Goal: Information Seeking & Learning: Learn about a topic

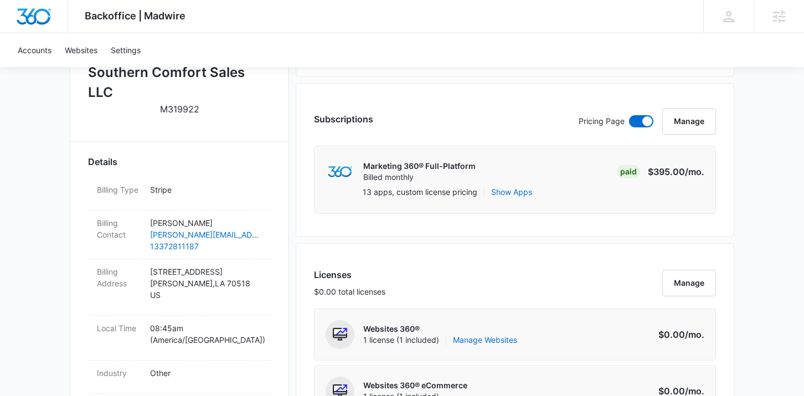
scroll to position [266, 0]
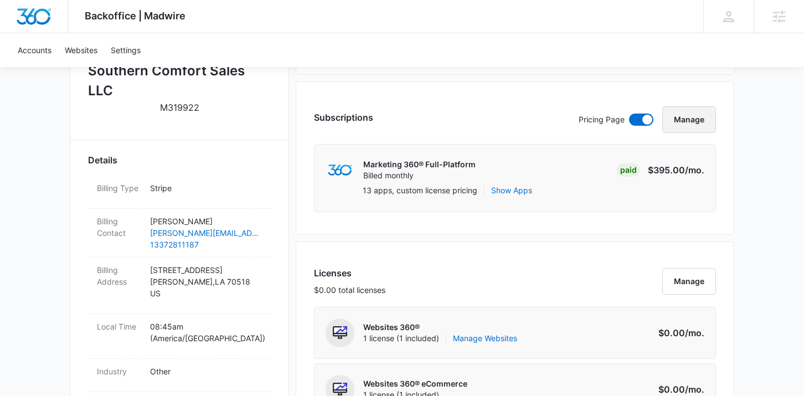
click at [701, 120] on button "Manage" at bounding box center [689, 119] width 54 height 27
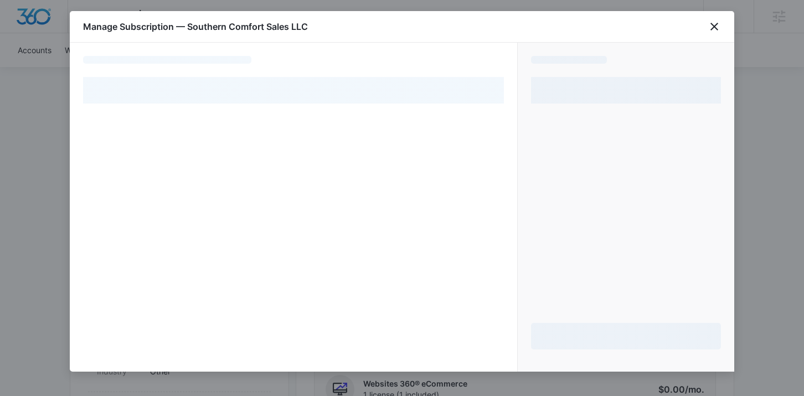
select select "pm_1Rjjp5A4n8RTgNjUz6t683Tx"
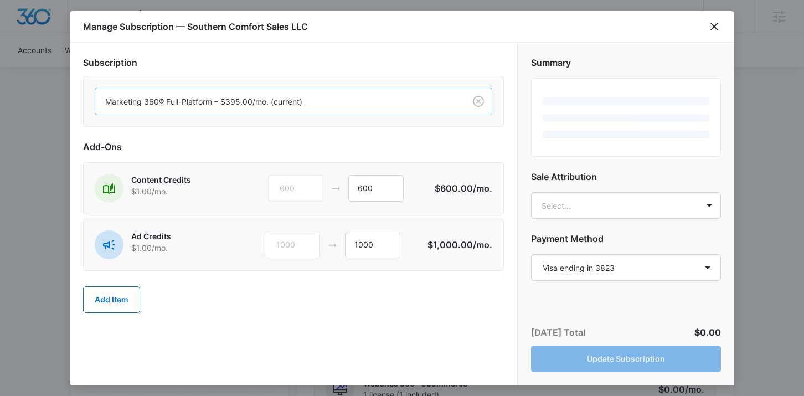
click at [404, 104] on div at bounding box center [277, 102] width 345 height 14
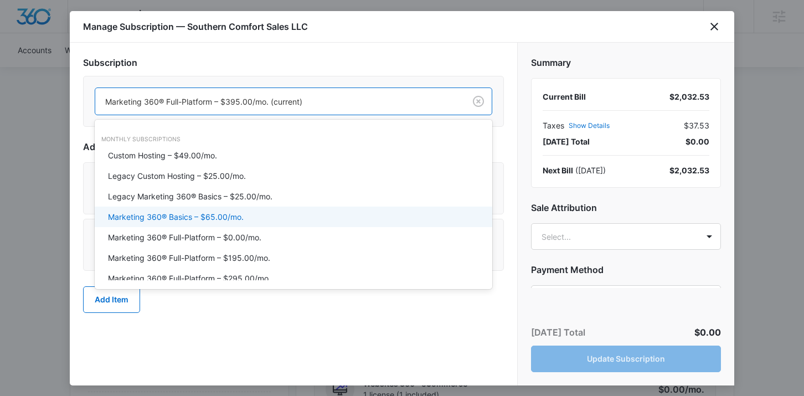
click at [327, 214] on div "Marketing 360® Basics – $65.00/mo." at bounding box center [292, 217] width 369 height 12
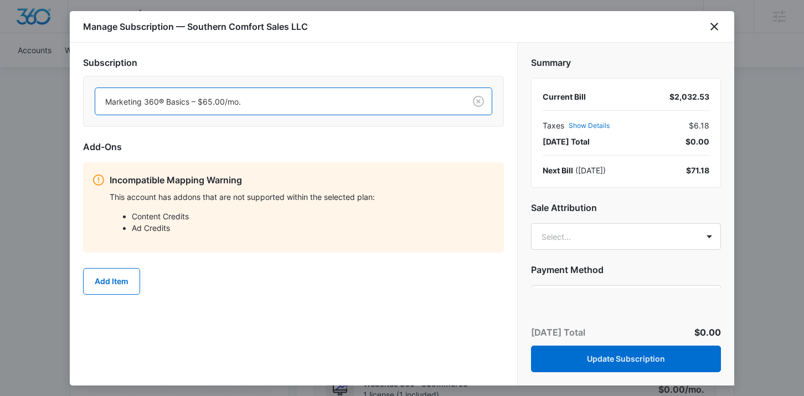
click at [364, 189] on div "Incompatible Mapping Warning This account has addons that are not supported wit…" at bounding box center [302, 207] width 385 height 68
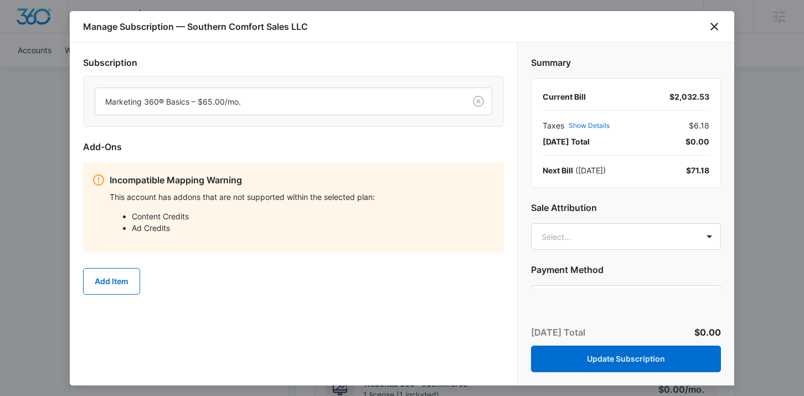
click at [341, 301] on div "Add Item" at bounding box center [293, 281] width 421 height 49
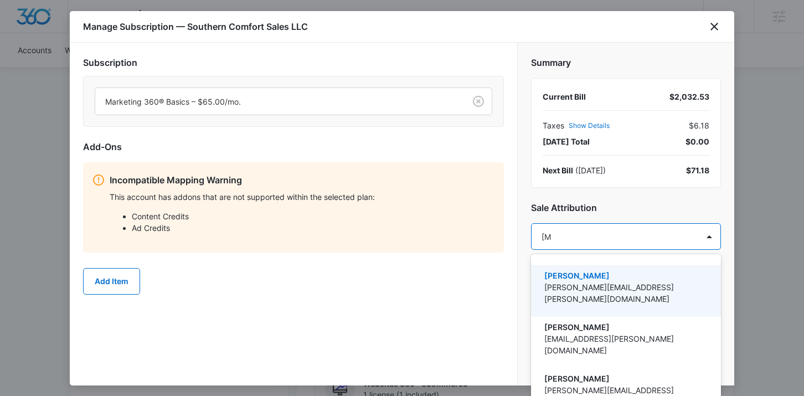
type input "allie"
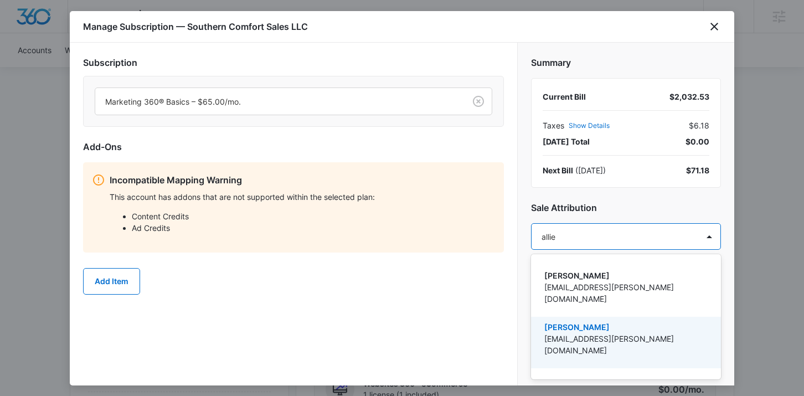
click at [550, 333] on div "Allie Silvey allie.silvey@madwire.com" at bounding box center [624, 342] width 161 height 43
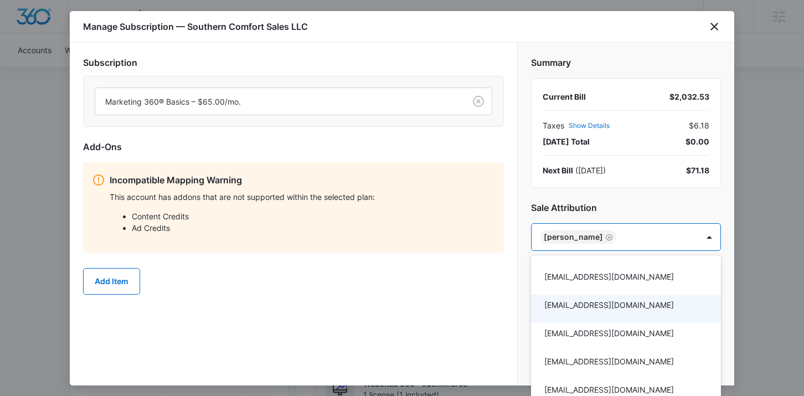
click at [500, 339] on div at bounding box center [402, 198] width 804 height 396
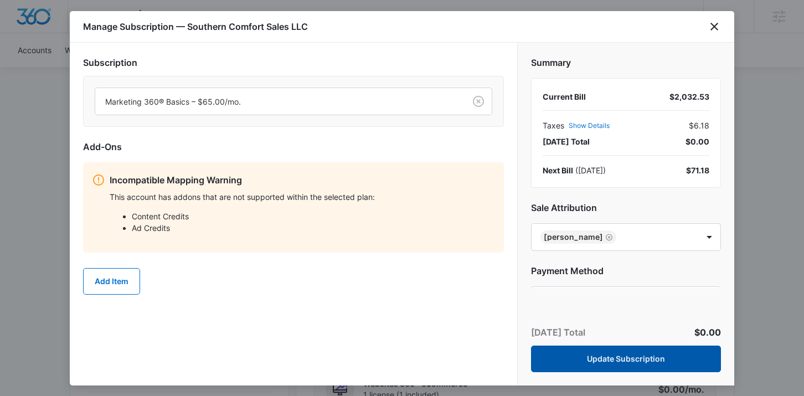
click at [573, 356] on button "Update Subscription" at bounding box center [626, 358] width 190 height 27
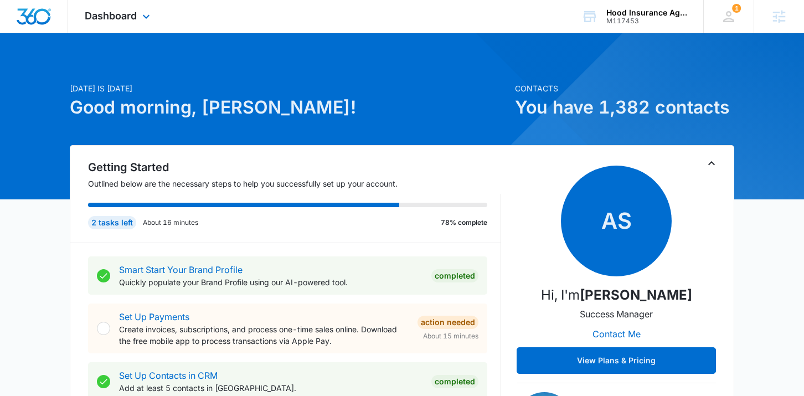
click at [118, 22] on div "Dashboard Apps Reputation Websites Forms CRM Email Social POS Content Ads Intel…" at bounding box center [118, 16] width 101 height 33
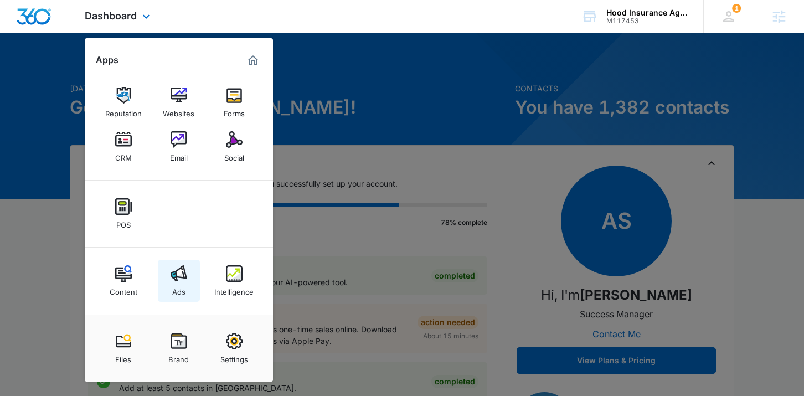
click at [187, 275] on link "Ads" at bounding box center [179, 281] width 42 height 42
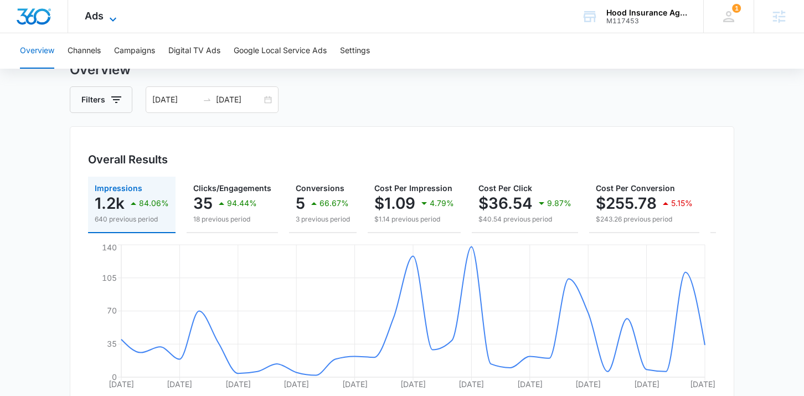
click at [90, 19] on span "Ads" at bounding box center [94, 16] width 19 height 12
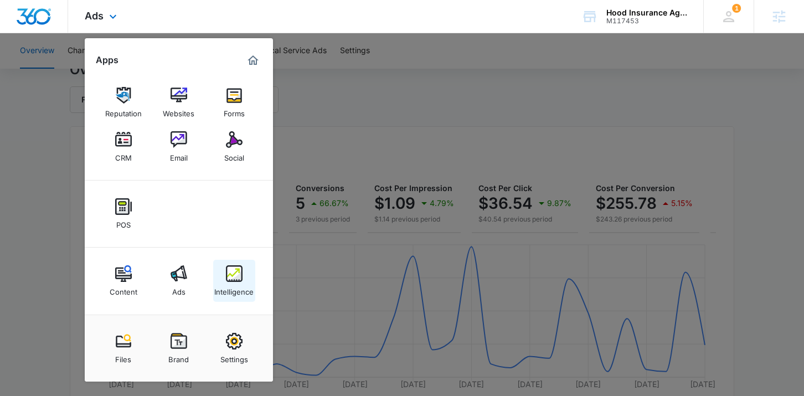
click at [225, 281] on link "Intelligence" at bounding box center [234, 281] width 42 height 42
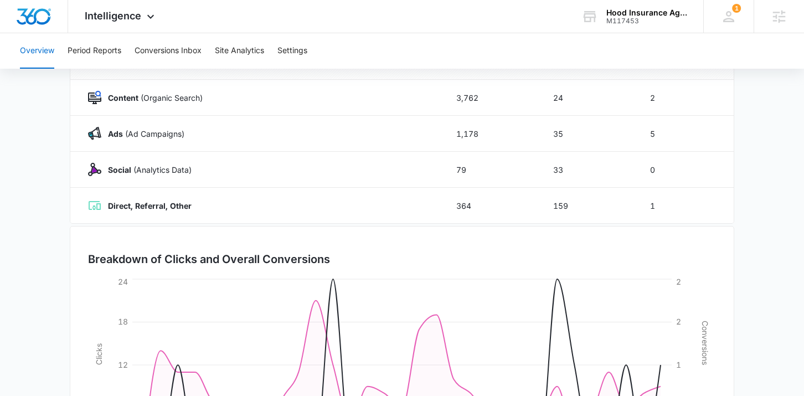
scroll to position [7, 0]
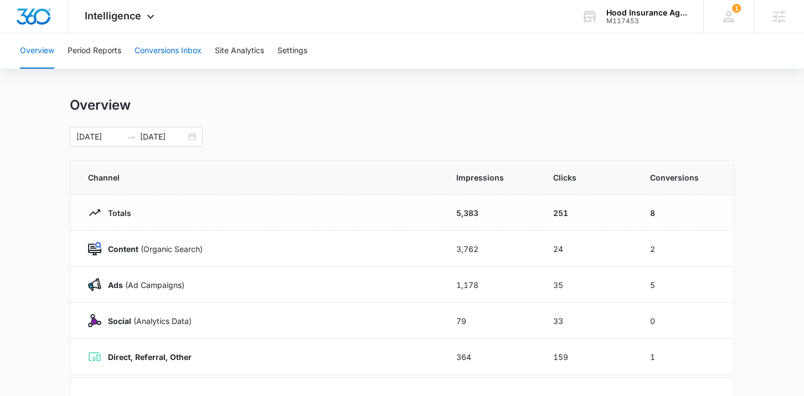
click at [156, 46] on button "Conversions Inbox" at bounding box center [168, 50] width 67 height 35
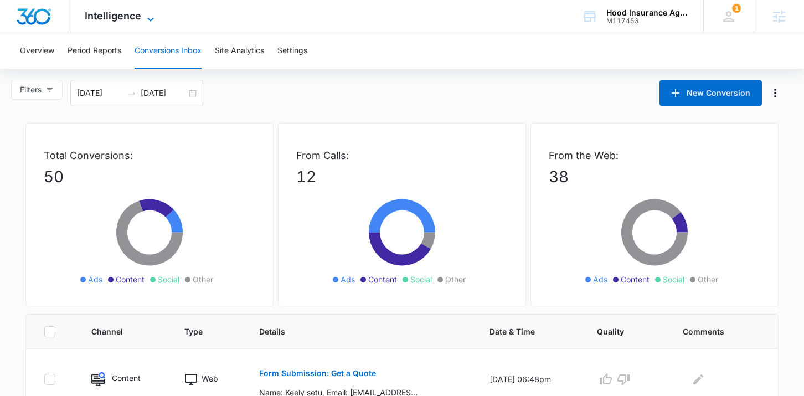
click at [106, 18] on span "Intelligence" at bounding box center [113, 16] width 56 height 12
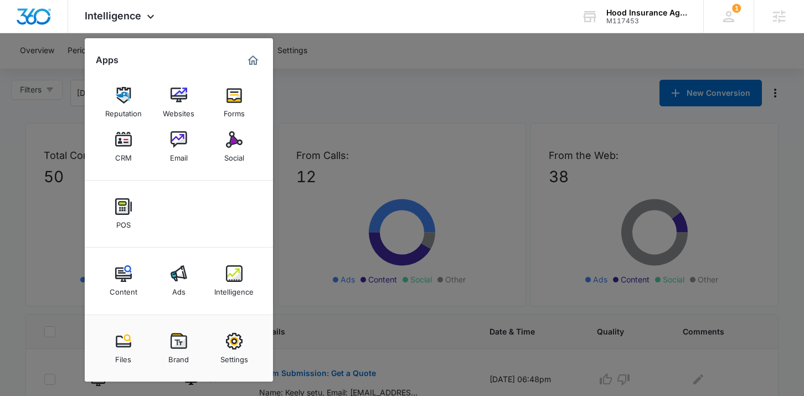
click at [340, 73] on div at bounding box center [402, 198] width 804 height 396
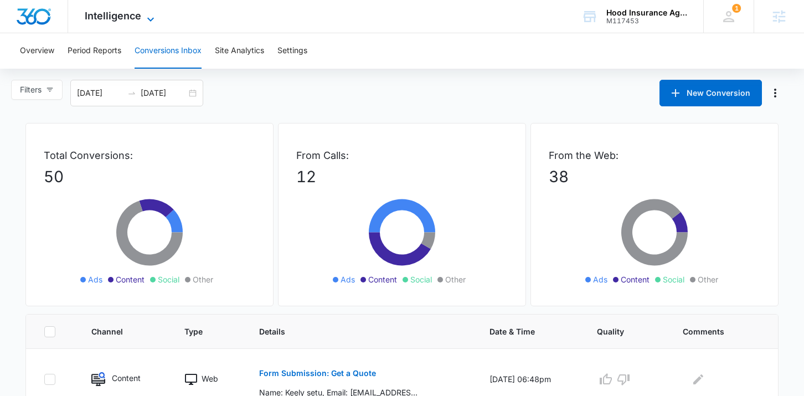
click at [139, 21] on span "Intelligence" at bounding box center [113, 16] width 56 height 12
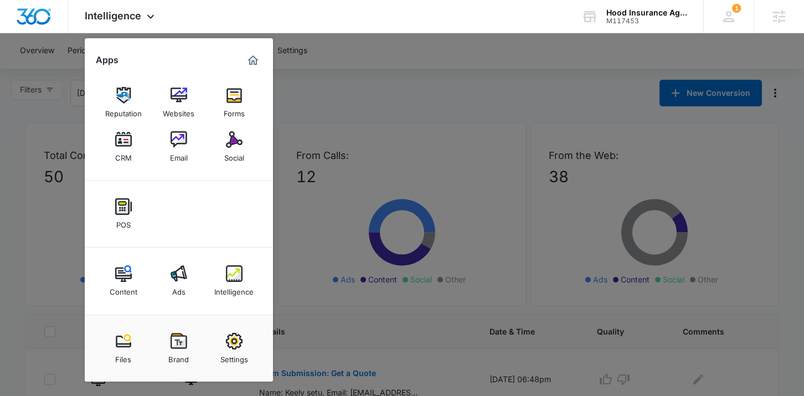
click at [476, 46] on div at bounding box center [402, 198] width 804 height 396
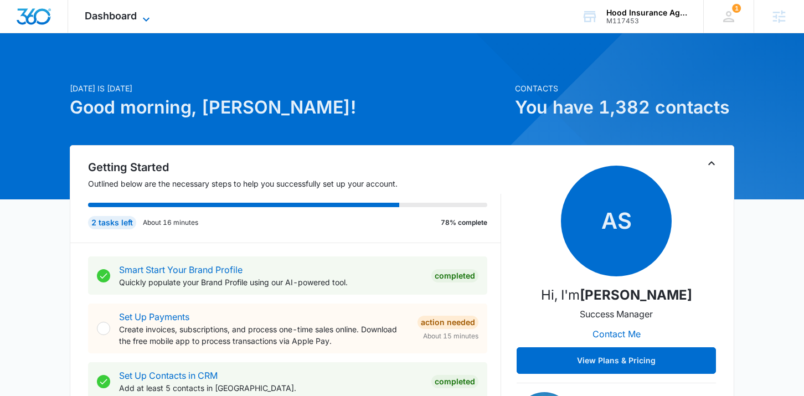
click at [131, 16] on span "Dashboard" at bounding box center [111, 16] width 52 height 12
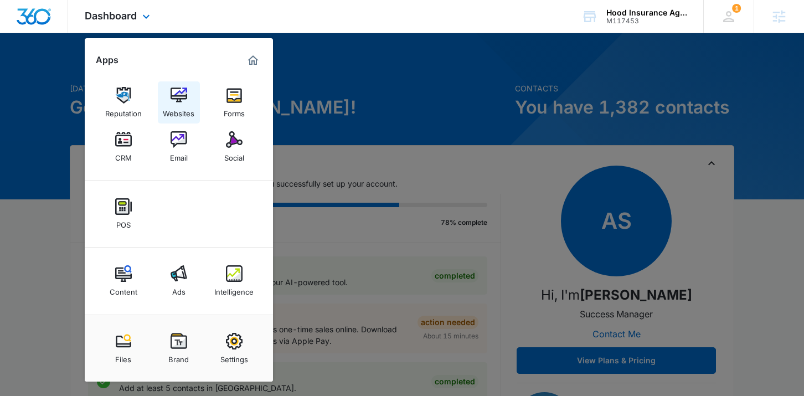
click at [175, 98] on img at bounding box center [178, 95] width 17 height 17
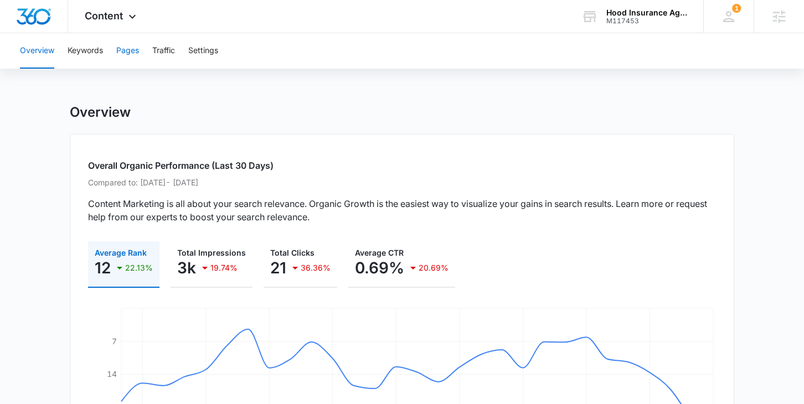
click at [123, 54] on button "Pages" at bounding box center [127, 50] width 23 height 35
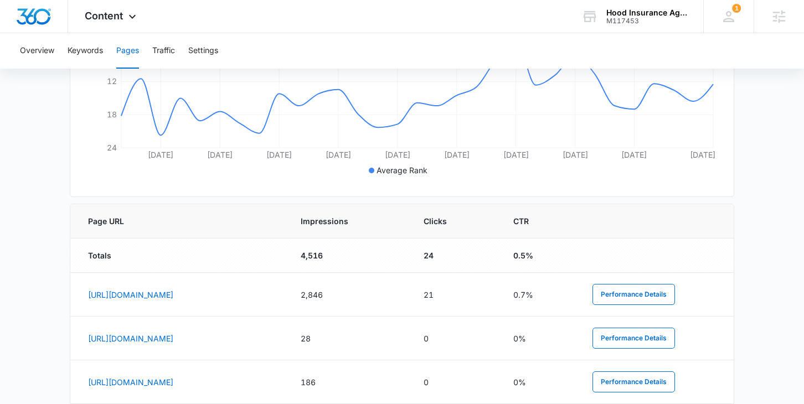
scroll to position [373, 0]
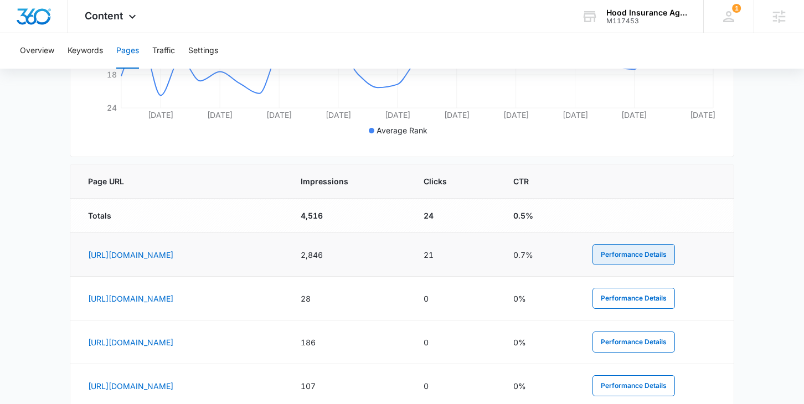
click at [675, 262] on button "Performance Details" at bounding box center [633, 254] width 82 height 21
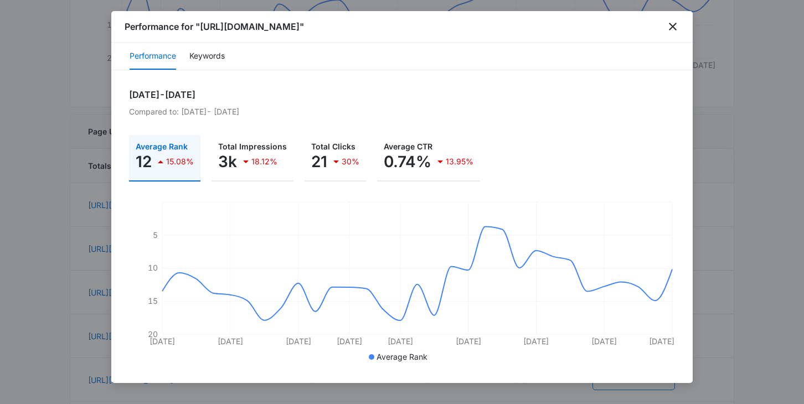
scroll to position [423, 0]
click at [670, 30] on icon "close" at bounding box center [672, 26] width 13 height 13
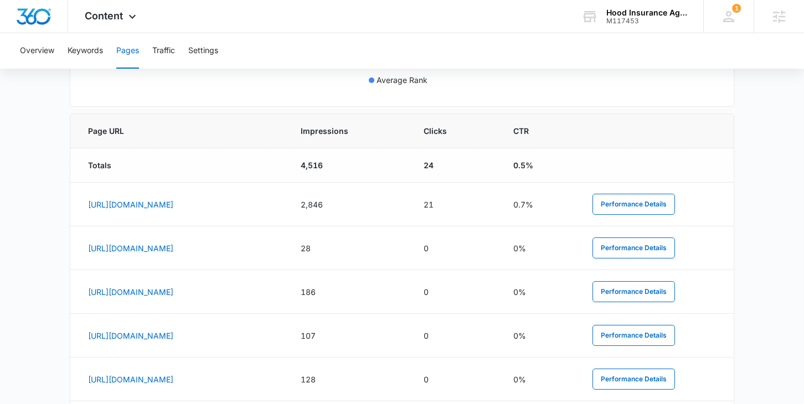
click at [755, 138] on main "Pages The Pages report shows data relative to your indexed website page URL's w…" at bounding box center [402, 181] width 804 height 1000
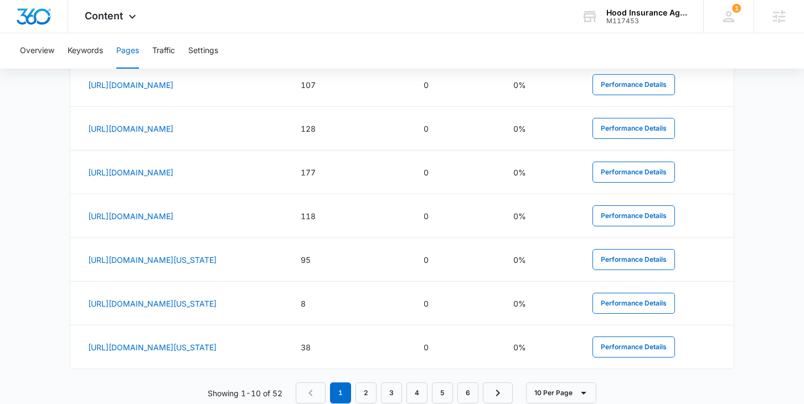
scroll to position [706, 0]
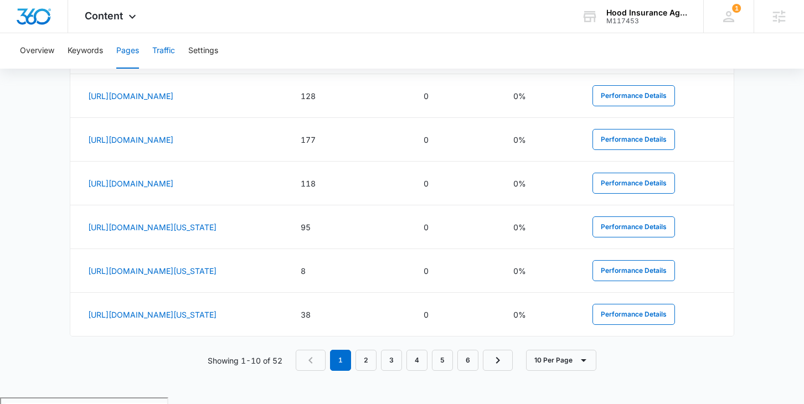
click at [165, 54] on button "Traffic" at bounding box center [163, 50] width 23 height 35
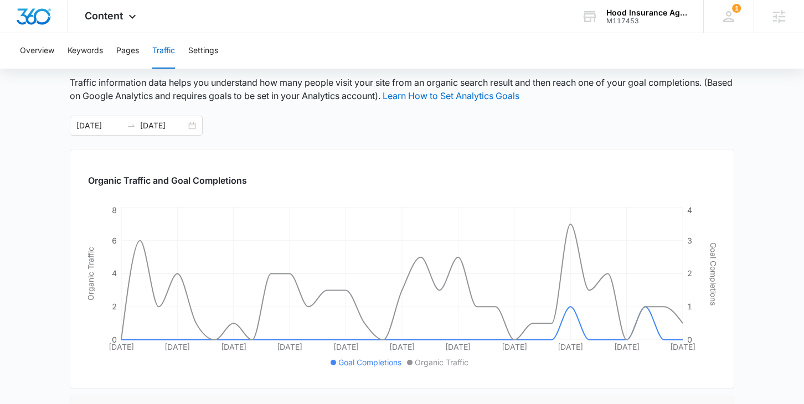
scroll to position [225, 0]
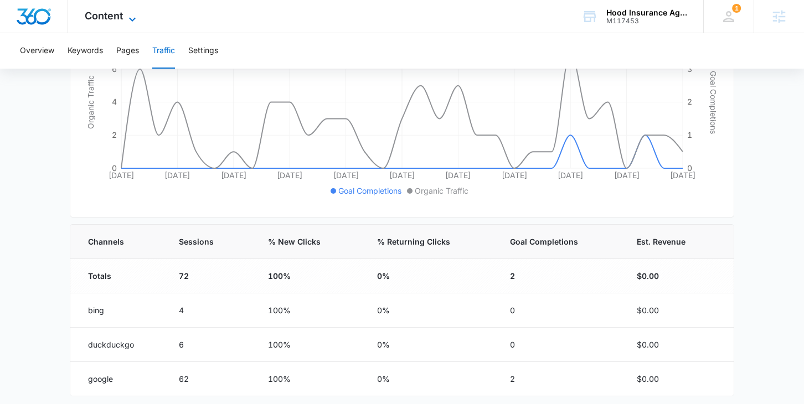
click at [118, 19] on span "Content" at bounding box center [104, 16] width 38 height 12
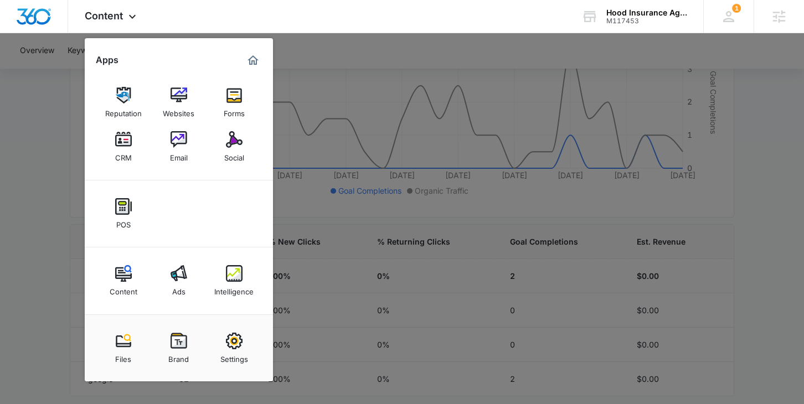
click at [65, 278] on div at bounding box center [402, 202] width 804 height 404
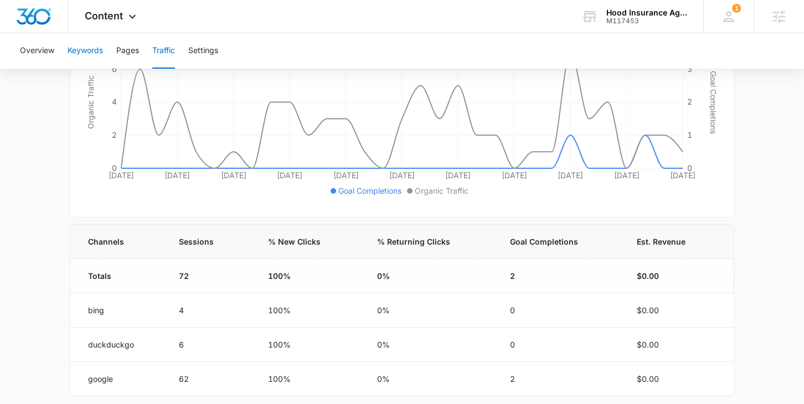
click at [83, 58] on button "Keywords" at bounding box center [85, 50] width 35 height 35
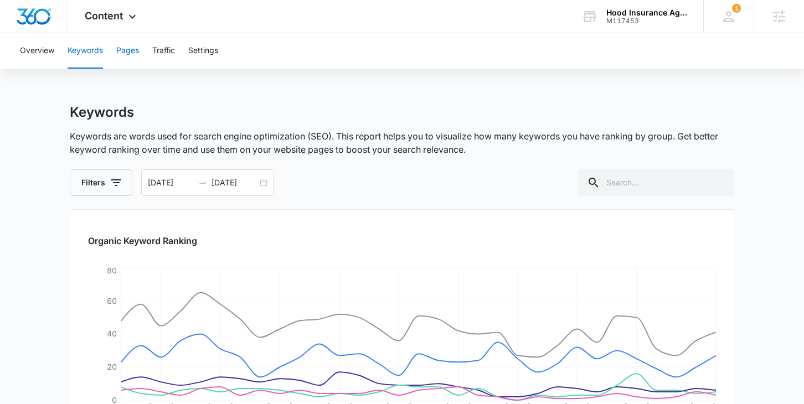
click at [122, 56] on button "Pages" at bounding box center [127, 50] width 23 height 35
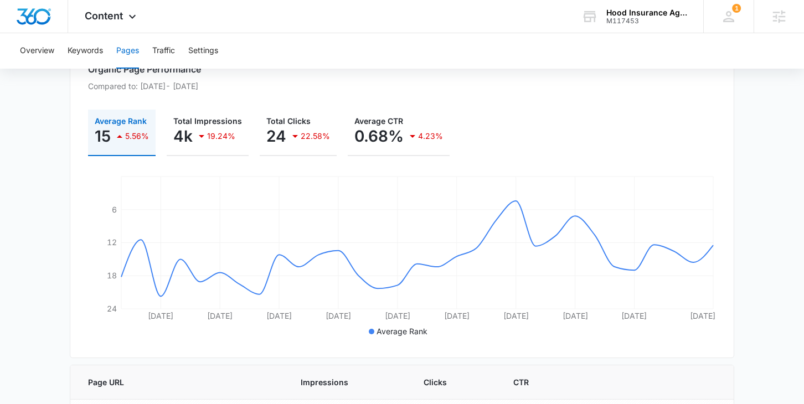
scroll to position [169, 0]
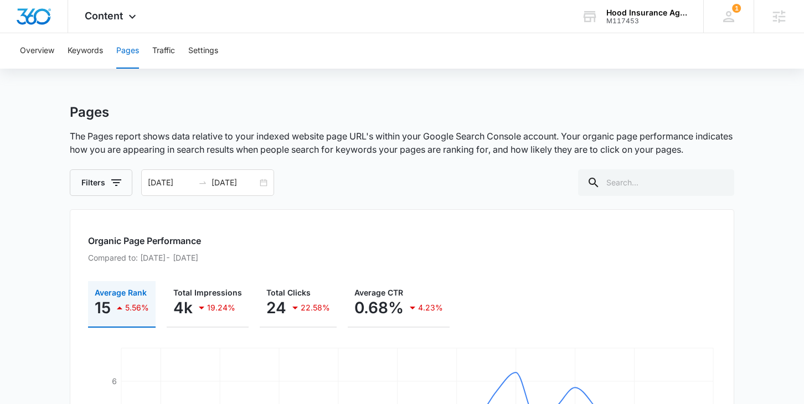
scroll to position [0, 0]
click at [216, 184] on input "[DATE]" at bounding box center [234, 183] width 46 height 12
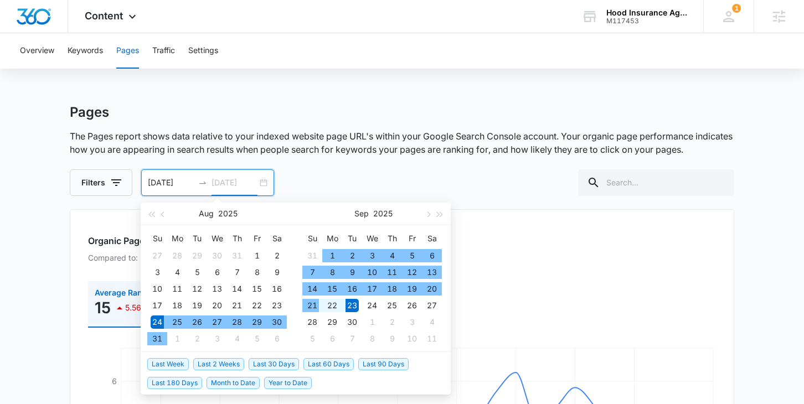
type input "[DATE]"
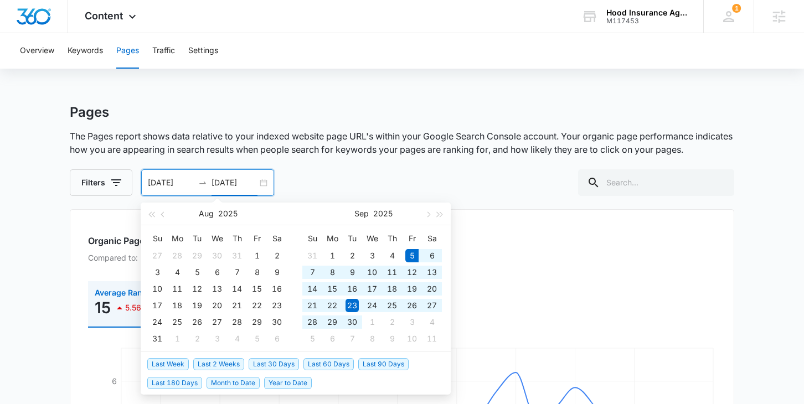
click at [275, 364] on span "Last 30 Days" at bounding box center [274, 364] width 50 height 12
type input "[DATE]"
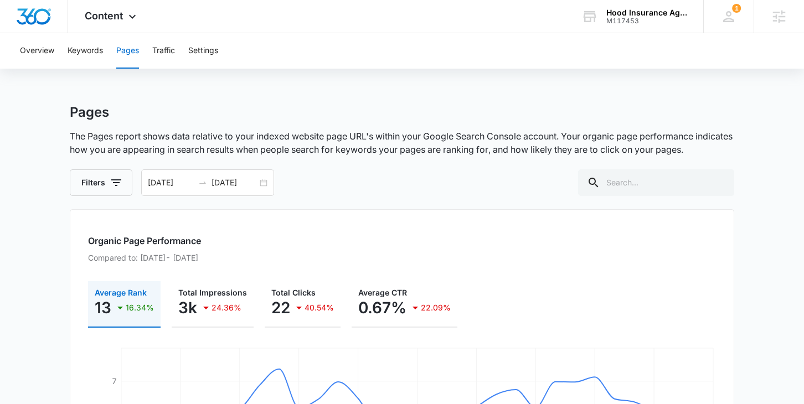
click at [316, 180] on div "Filters [DATE] [DATE] [DATE] Su Mo Tu We Th Fr Sa 31 1 2 3 4 5 6 7 8 9 10 11 12…" at bounding box center [402, 182] width 664 height 27
click at [81, 54] on button "Keywords" at bounding box center [85, 50] width 35 height 35
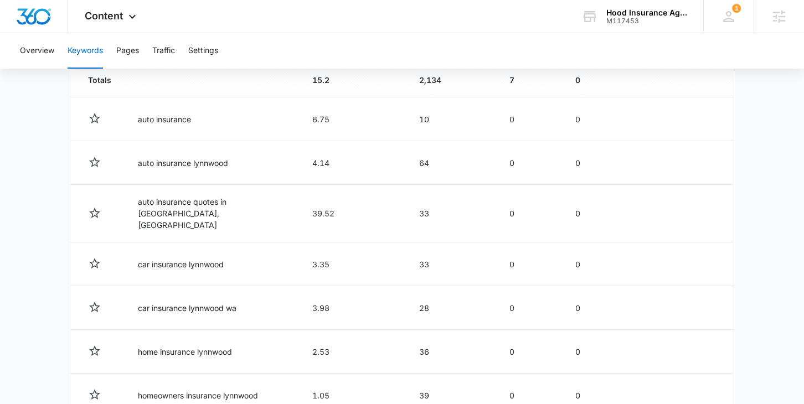
scroll to position [619, 0]
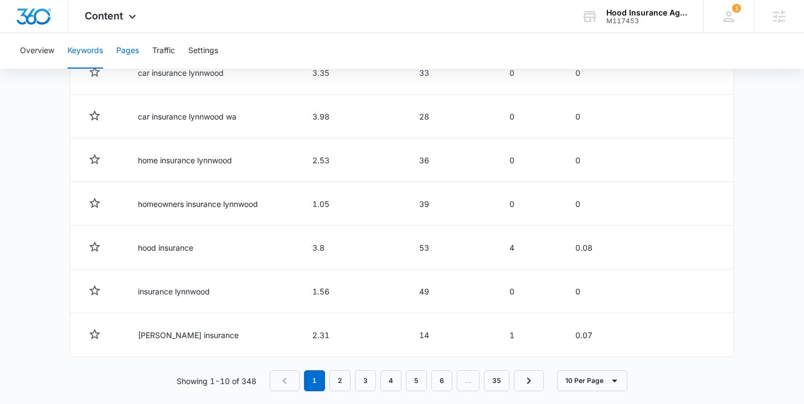
click at [129, 57] on button "Pages" at bounding box center [127, 50] width 23 height 35
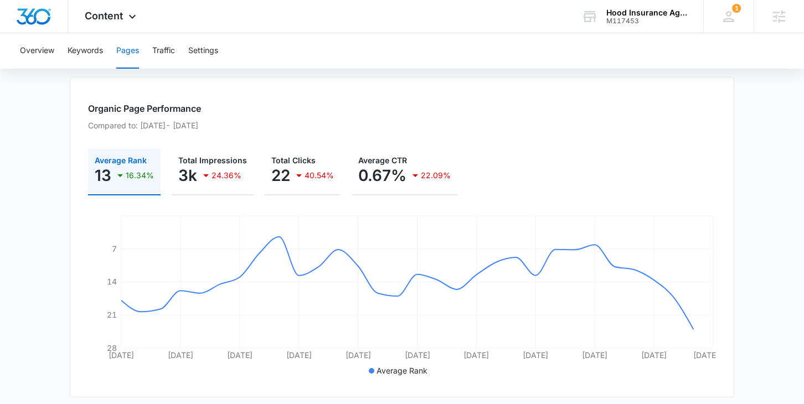
scroll to position [131, 0]
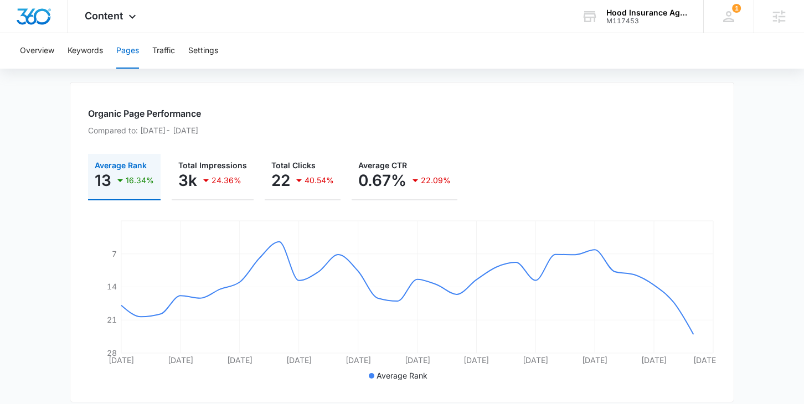
scroll to position [128, 0]
click at [92, 53] on button "Keywords" at bounding box center [85, 50] width 35 height 35
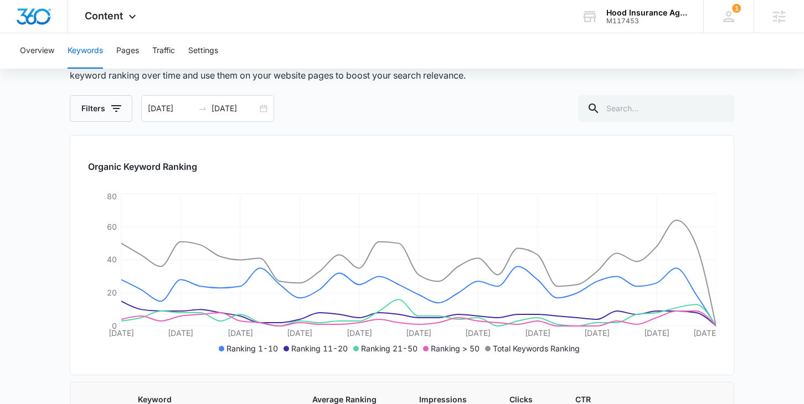
scroll to position [75, 0]
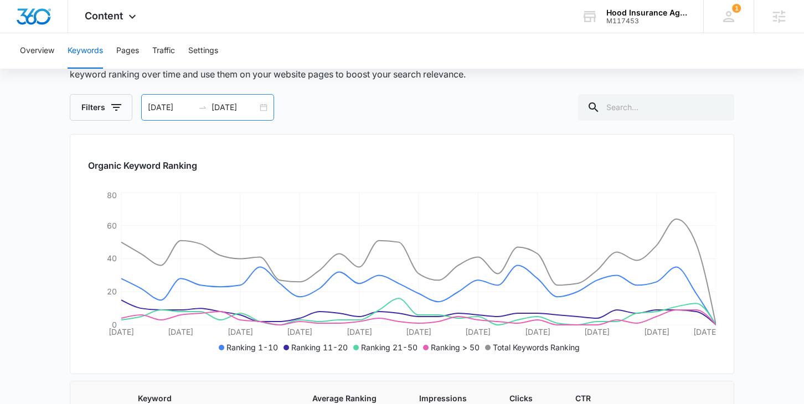
click at [265, 108] on div "[DATE] [DATE]" at bounding box center [207, 107] width 133 height 27
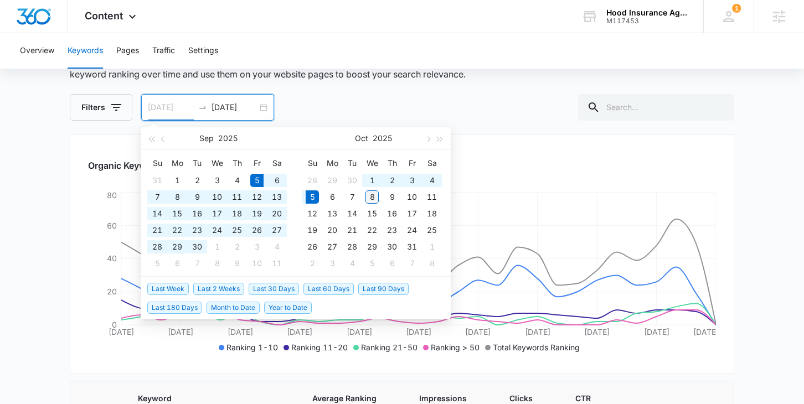
type input "[DATE]"
click at [372, 195] on div "8" at bounding box center [371, 196] width 13 height 13
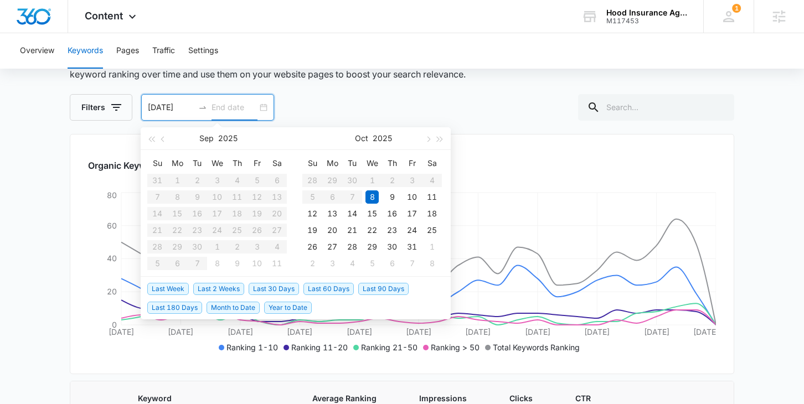
type input "[DATE]"
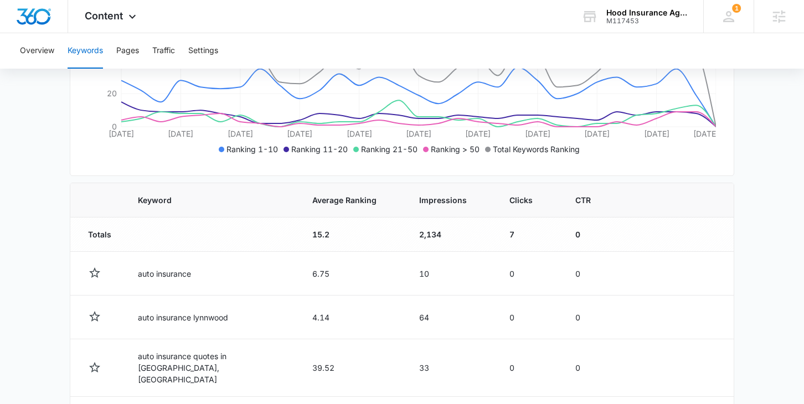
scroll to position [273, 0]
click at [332, 197] on span "Average Ranking" at bounding box center [344, 201] width 64 height 12
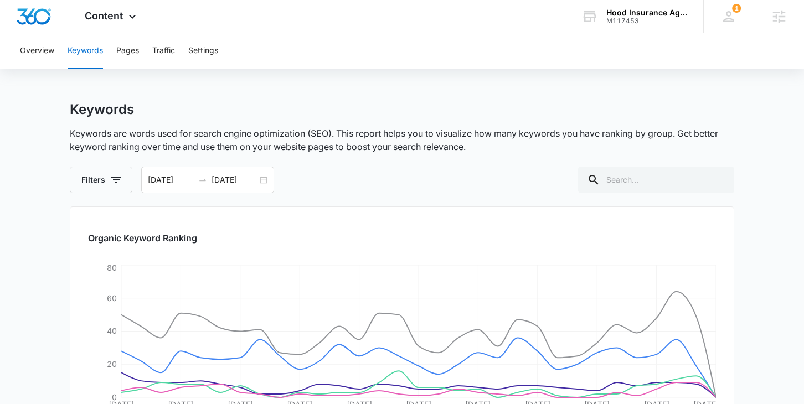
scroll to position [2, 0]
click at [262, 182] on div "[DATE] [DATE]" at bounding box center [207, 180] width 133 height 27
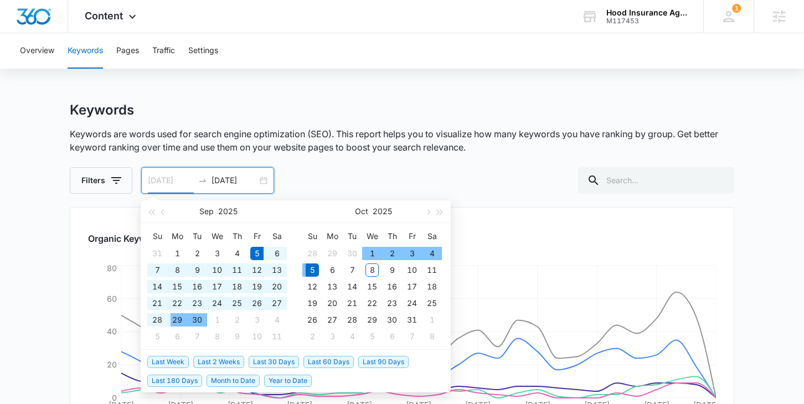
type input "[DATE]"
click at [213, 174] on div "[DATE] [DATE]" at bounding box center [207, 180] width 133 height 27
click at [226, 174] on div "[DATE] [DATE]" at bounding box center [207, 180] width 133 height 27
click at [228, 180] on input "[DATE]" at bounding box center [234, 180] width 46 height 12
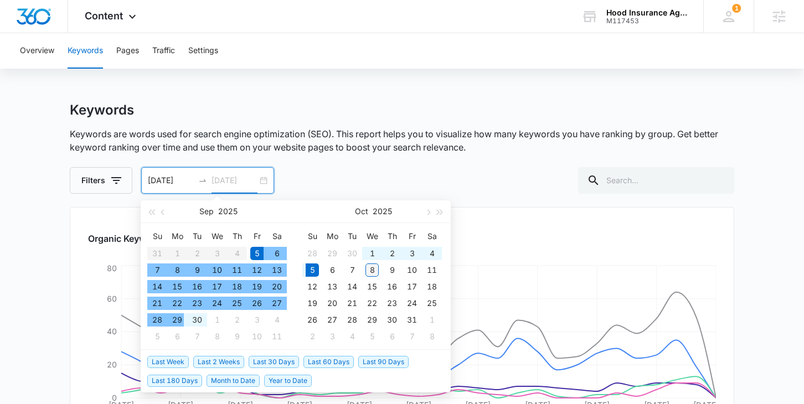
type input "[DATE]"
click at [373, 272] on div "8" at bounding box center [371, 269] width 13 height 13
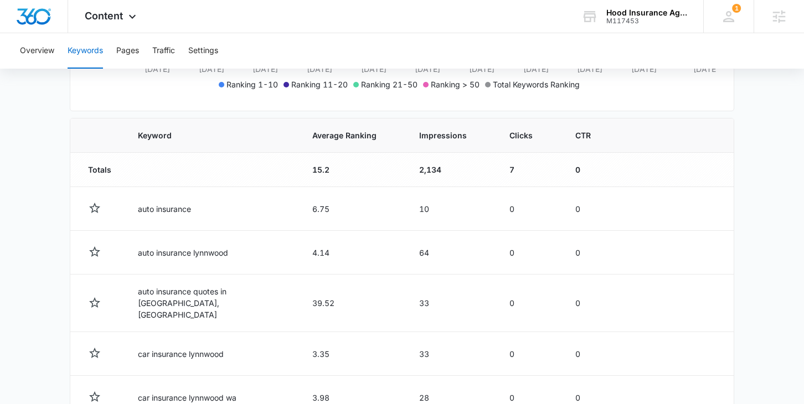
scroll to position [339, 0]
click at [330, 138] on span "Average Ranking" at bounding box center [344, 135] width 64 height 12
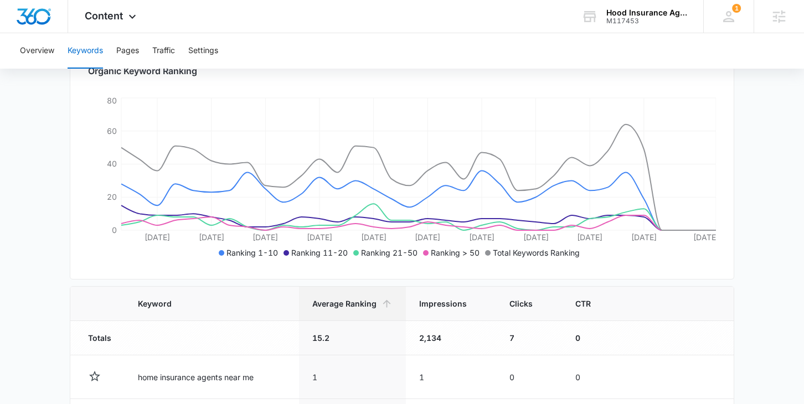
scroll to position [244, 0]
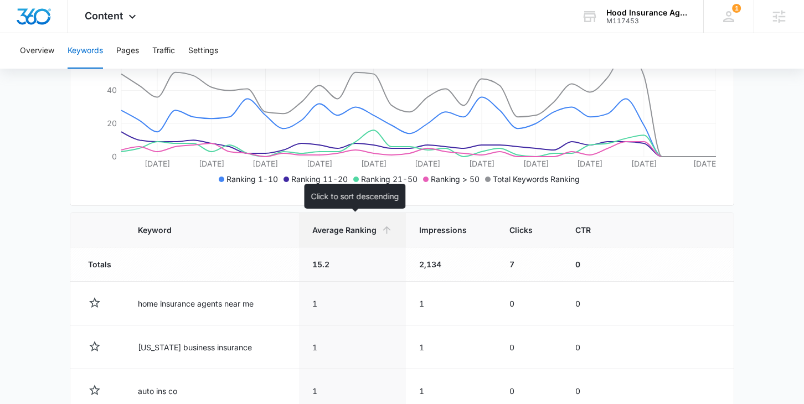
click at [385, 230] on icon at bounding box center [387, 230] width 8 height 8
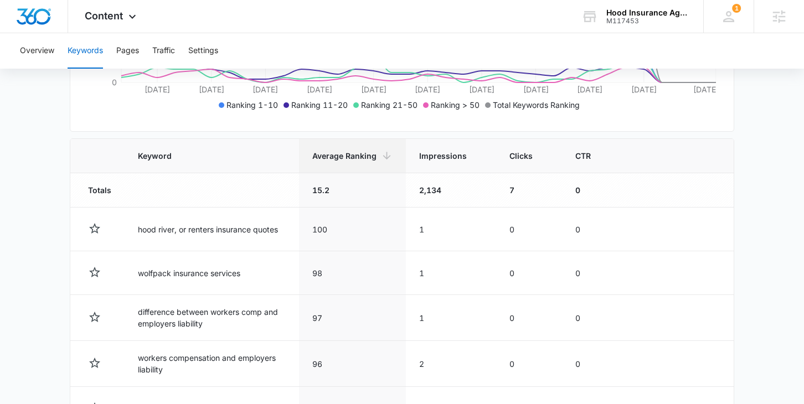
scroll to position [266, 0]
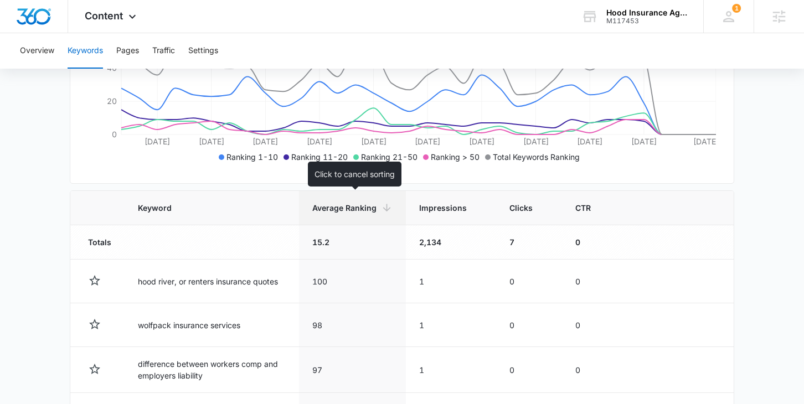
click at [388, 209] on icon at bounding box center [387, 208] width 12 height 12
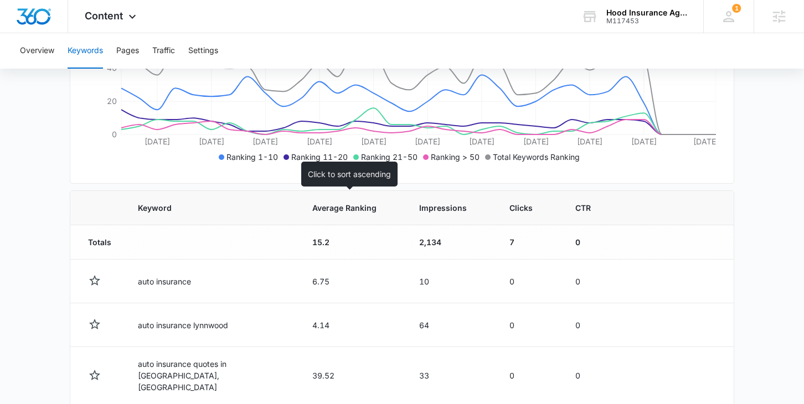
click at [340, 212] on span "Average Ranking" at bounding box center [344, 208] width 64 height 12
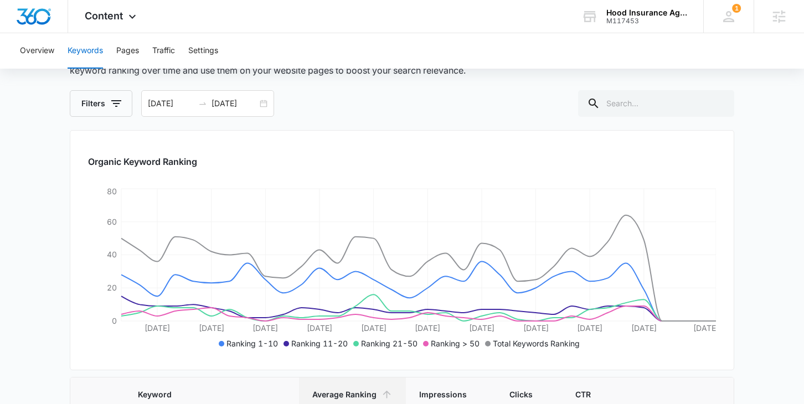
scroll to position [79, 0]
click at [121, 21] on span "Content" at bounding box center [104, 16] width 38 height 12
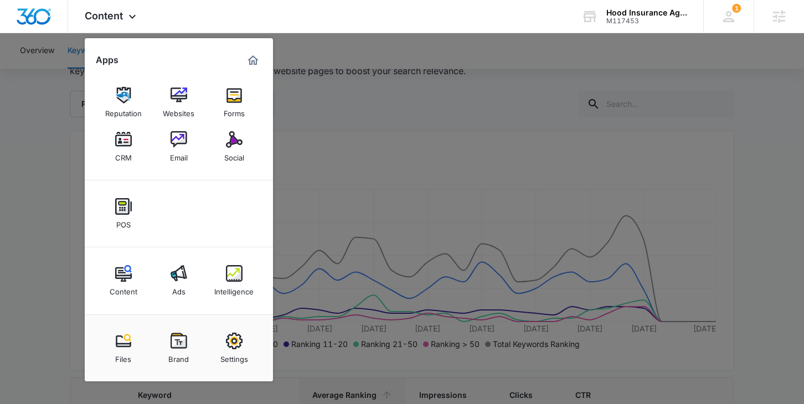
click at [64, 198] on div at bounding box center [402, 202] width 804 height 404
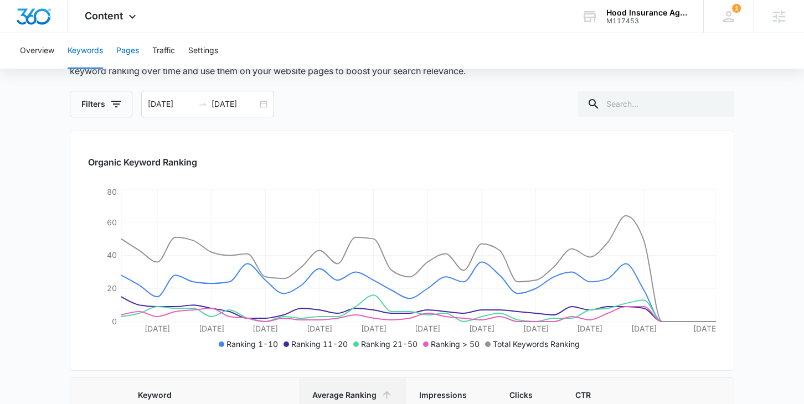
click at [125, 53] on button "Pages" at bounding box center [127, 50] width 23 height 35
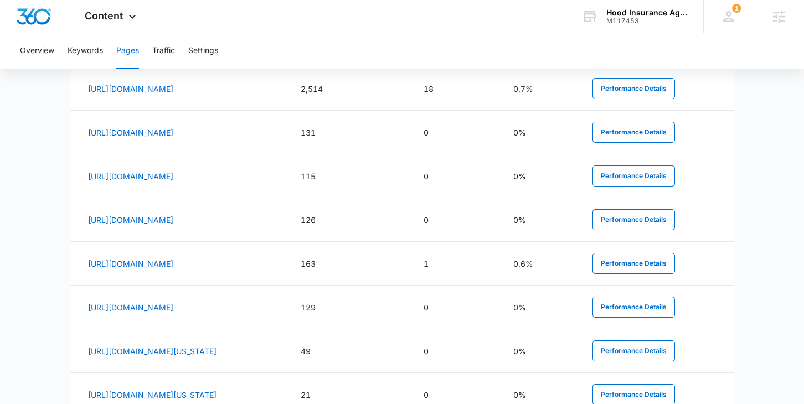
scroll to position [337, 0]
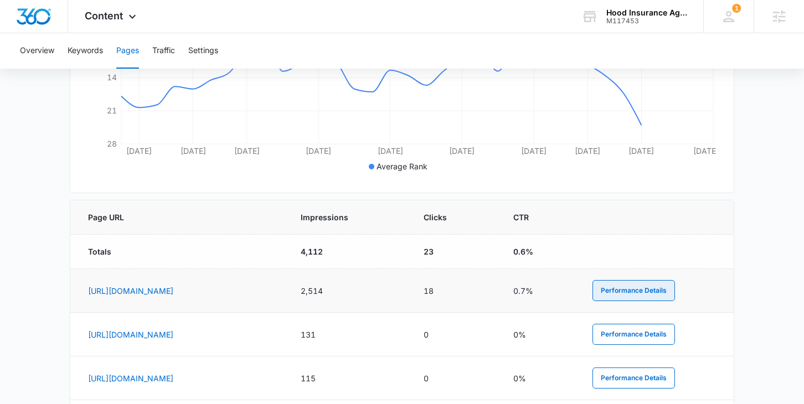
click at [675, 295] on button "Performance Details" at bounding box center [633, 290] width 82 height 21
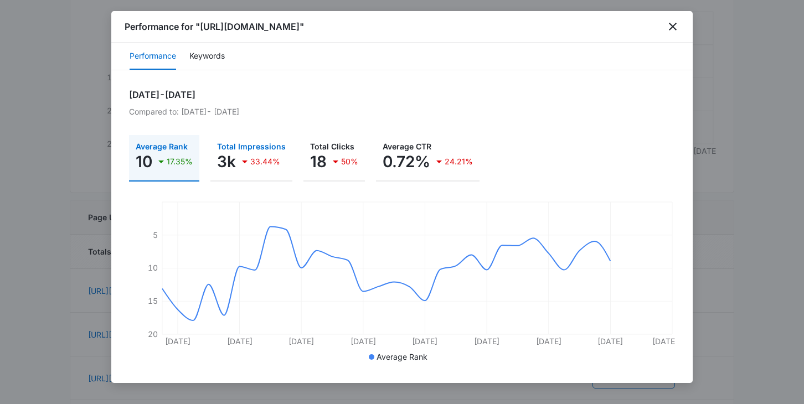
click at [249, 147] on p "Total Impressions" at bounding box center [251, 147] width 69 height 8
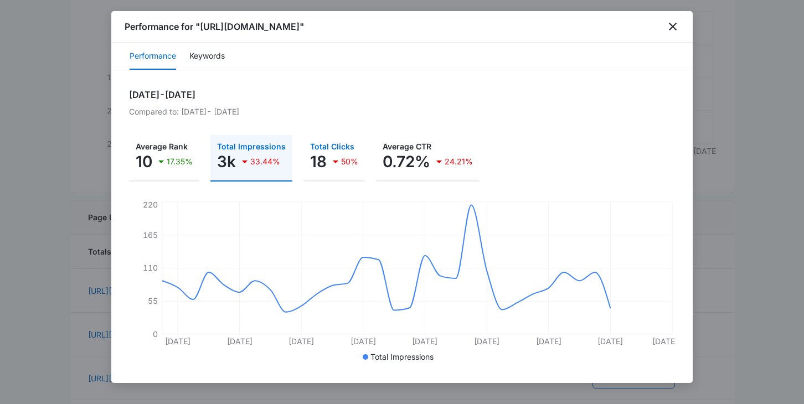
click at [326, 146] on p "Total Clicks" at bounding box center [334, 147] width 48 height 8
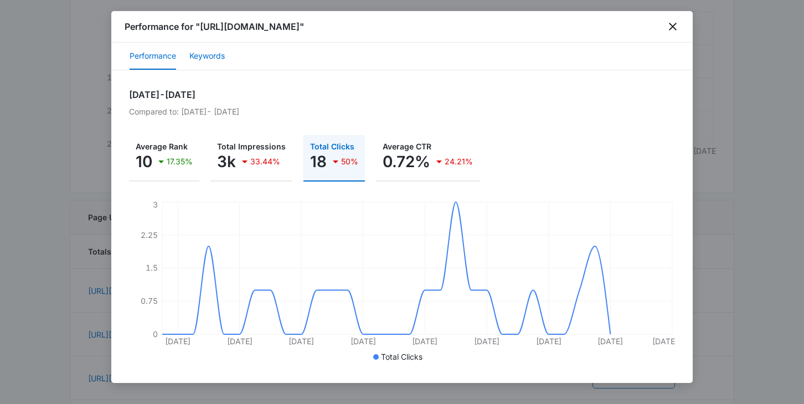
click at [209, 56] on button "Keywords" at bounding box center [206, 56] width 35 height 27
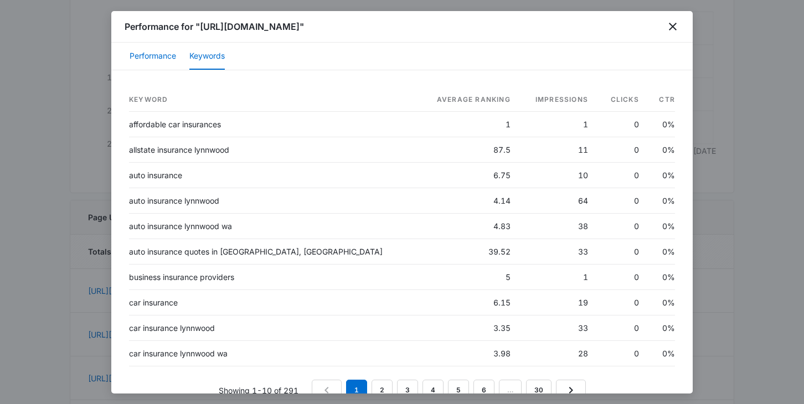
click at [172, 59] on button "Performance" at bounding box center [153, 56] width 46 height 27
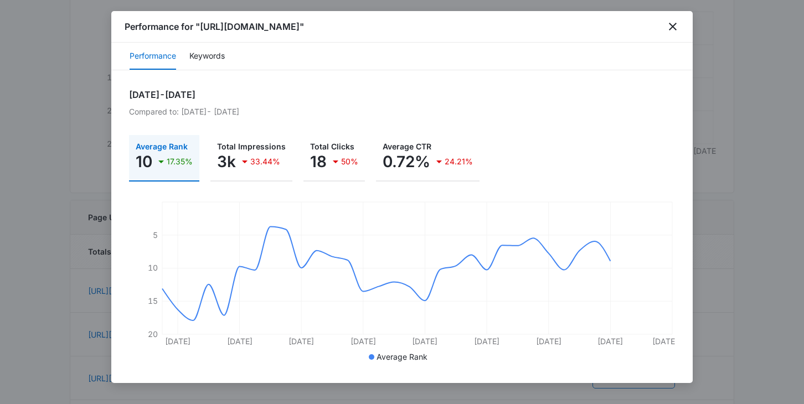
click at [170, 161] on p "17.35%" at bounding box center [180, 162] width 26 height 8
click at [159, 148] on p "Average Rank" at bounding box center [164, 147] width 57 height 8
click at [148, 161] on p "10" at bounding box center [144, 162] width 17 height 18
click at [230, 143] on p "Total Impressions" at bounding box center [251, 147] width 69 height 8
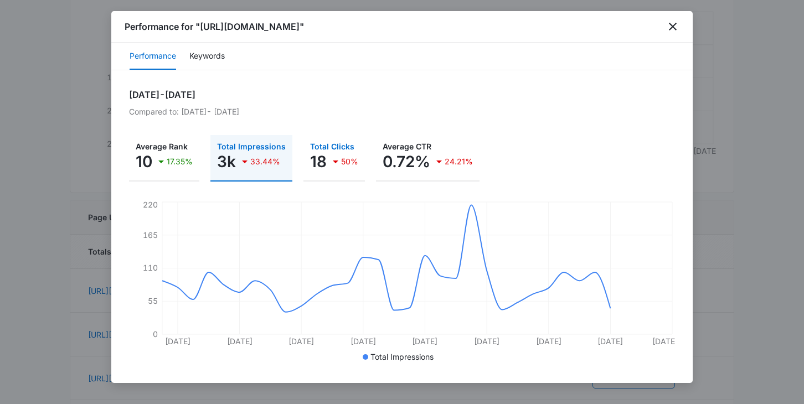
click at [317, 147] on p "Total Clicks" at bounding box center [334, 147] width 48 height 8
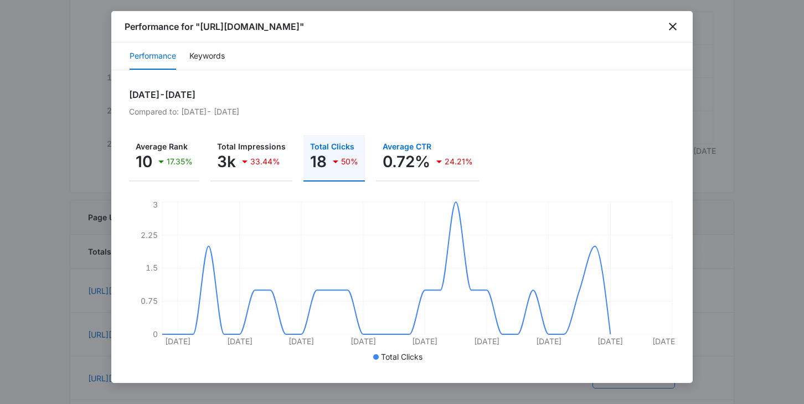
click at [384, 149] on p "Average CTR" at bounding box center [428, 147] width 90 height 8
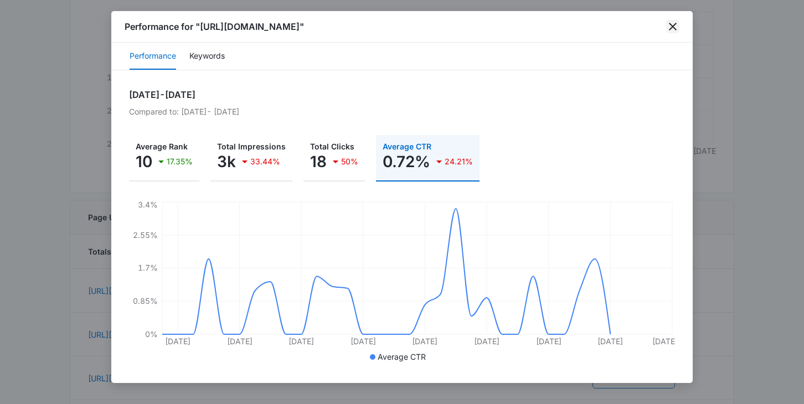
click at [669, 23] on icon "close" at bounding box center [672, 26] width 13 height 13
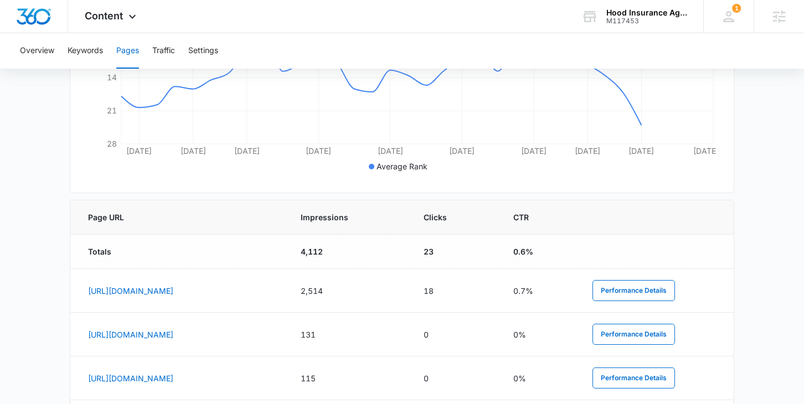
click at [772, 212] on main "Pages The Pages report shows data relative to your indexed website page URL's w…" at bounding box center [402, 268] width 804 height 1000
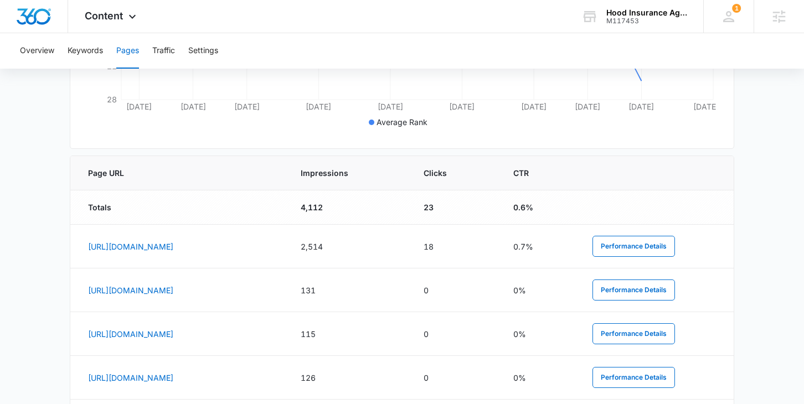
scroll to position [379, 0]
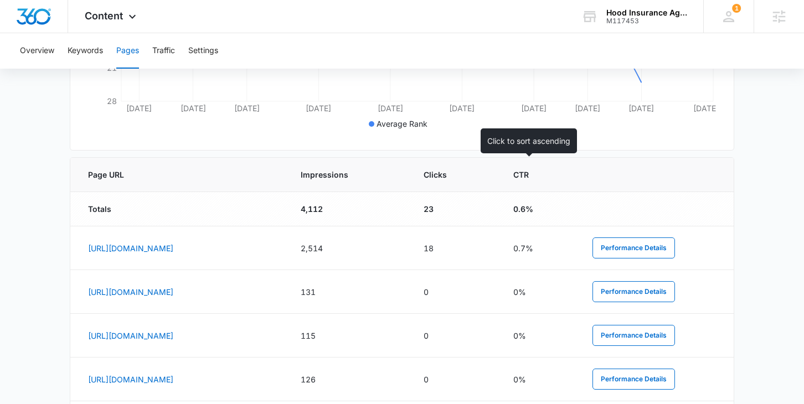
click at [471, 173] on span "Clicks" at bounding box center [446, 175] width 47 height 12
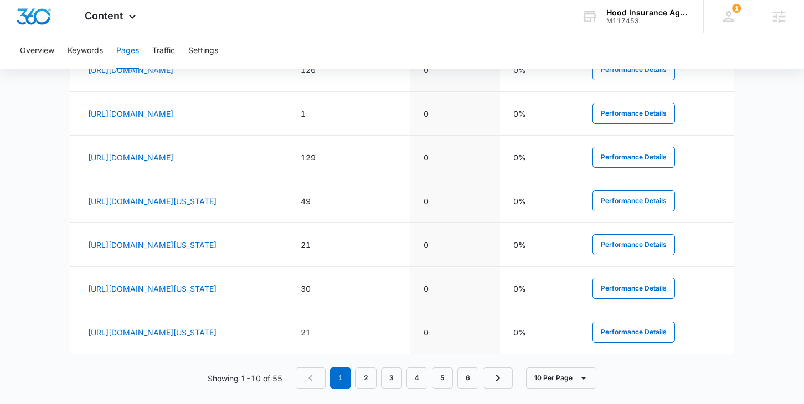
scroll to position [711, 0]
